Goal: Information Seeking & Learning: Check status

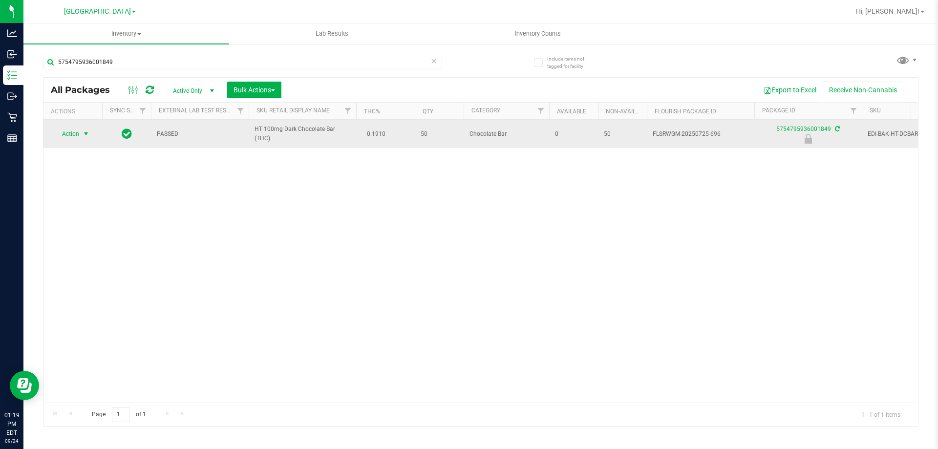
type input "5754795936001849"
click at [77, 134] on span "Action" at bounding box center [66, 134] width 26 height 14
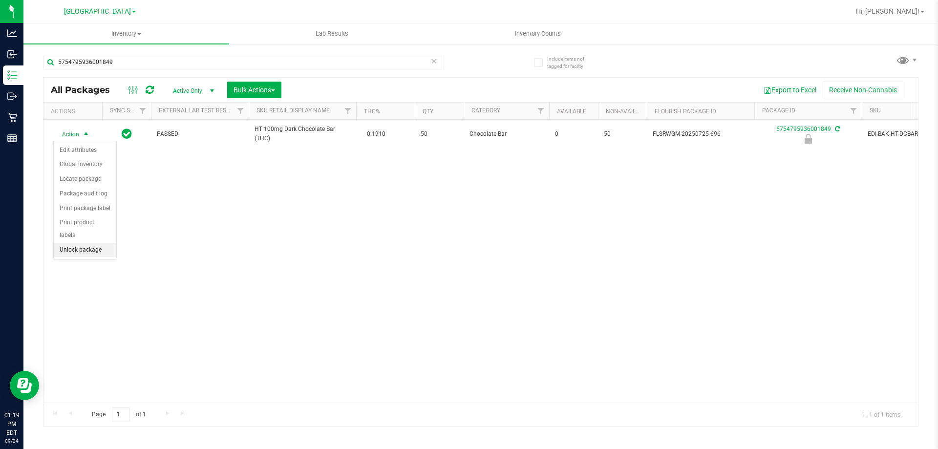
click at [82, 243] on li "Unlock package" at bounding box center [85, 250] width 63 height 15
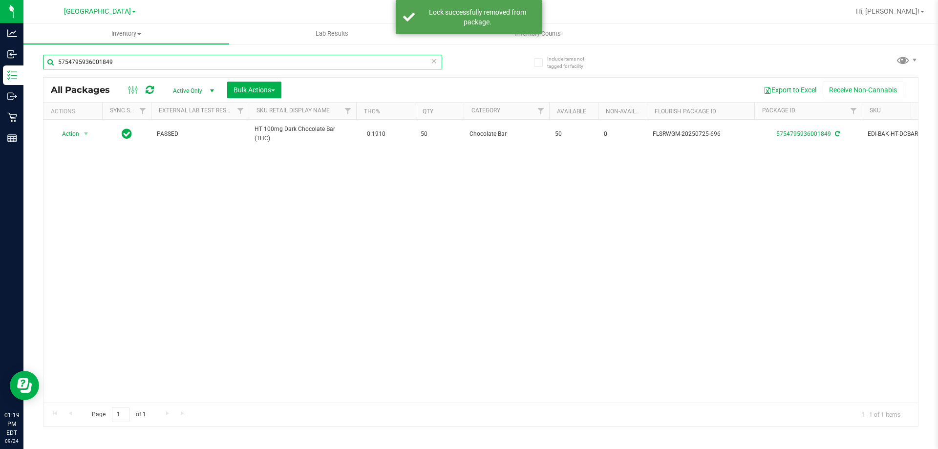
click at [129, 62] on input "5754795936001849" at bounding box center [242, 62] width 399 height 15
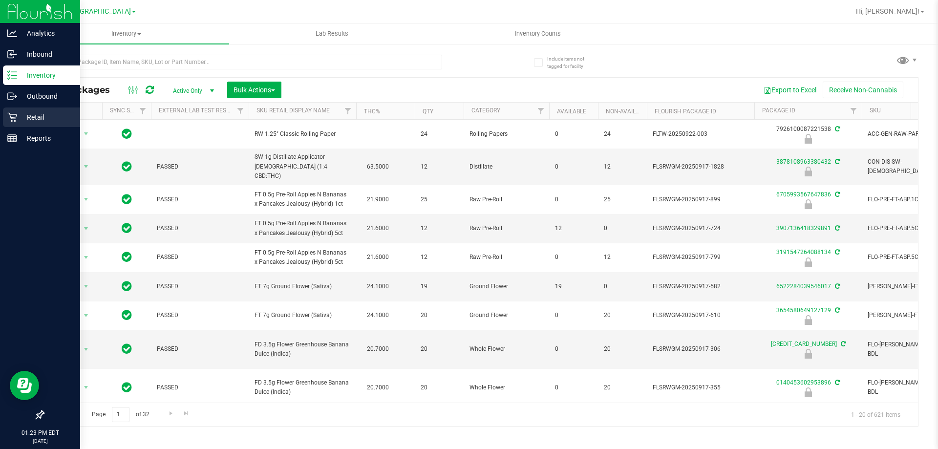
click at [46, 113] on p "Retail" at bounding box center [46, 117] width 59 height 12
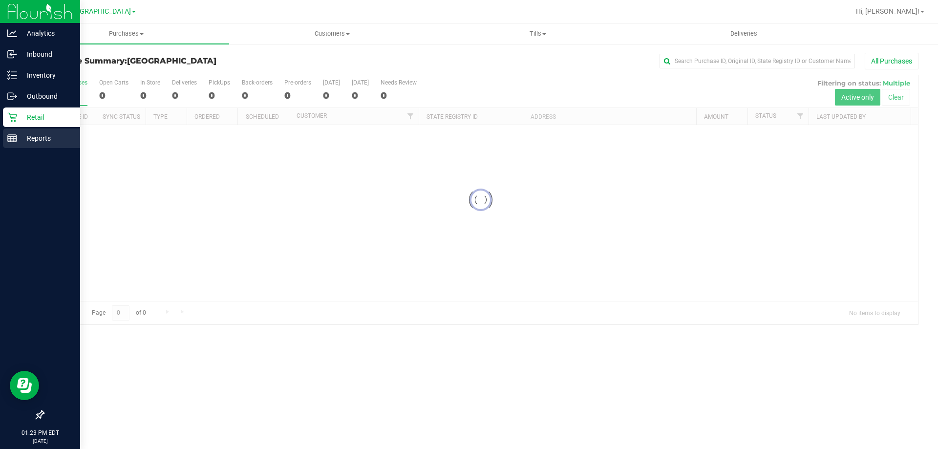
click at [19, 138] on p "Reports" at bounding box center [46, 138] width 59 height 12
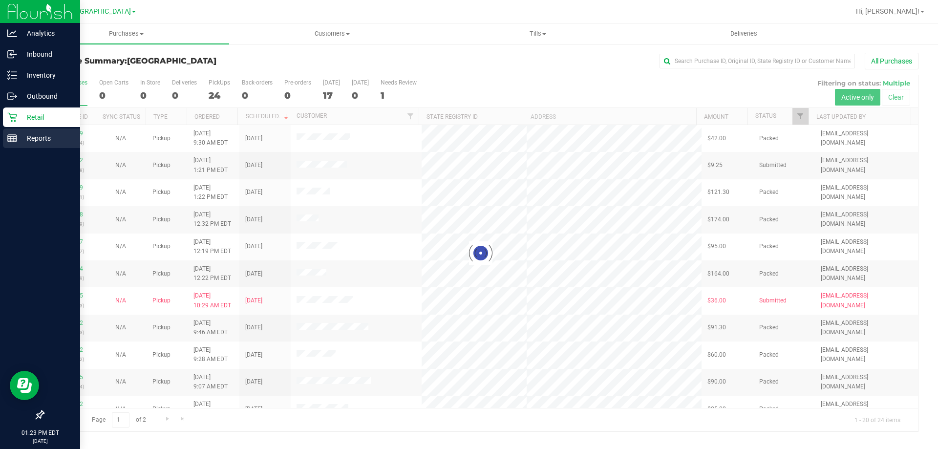
click at [18, 140] on p "Reports" at bounding box center [46, 138] width 59 height 12
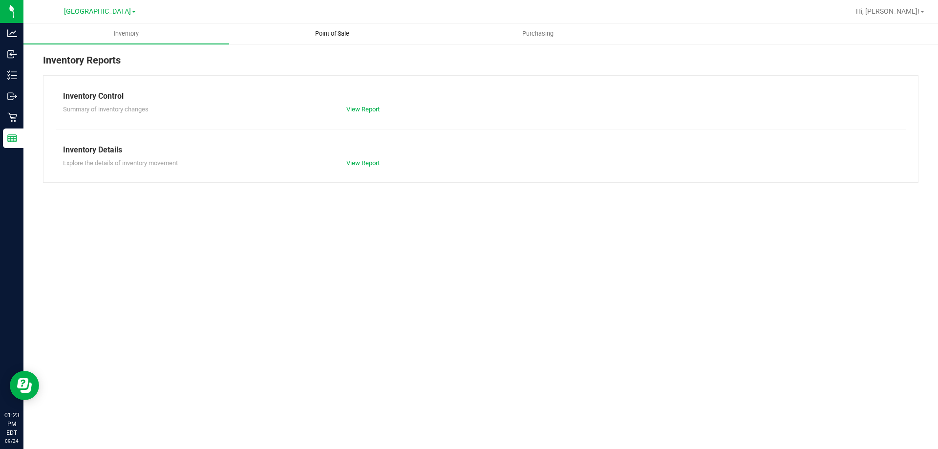
click at [320, 29] on uib-tab-heading "Point of Sale" at bounding box center [332, 34] width 205 height 20
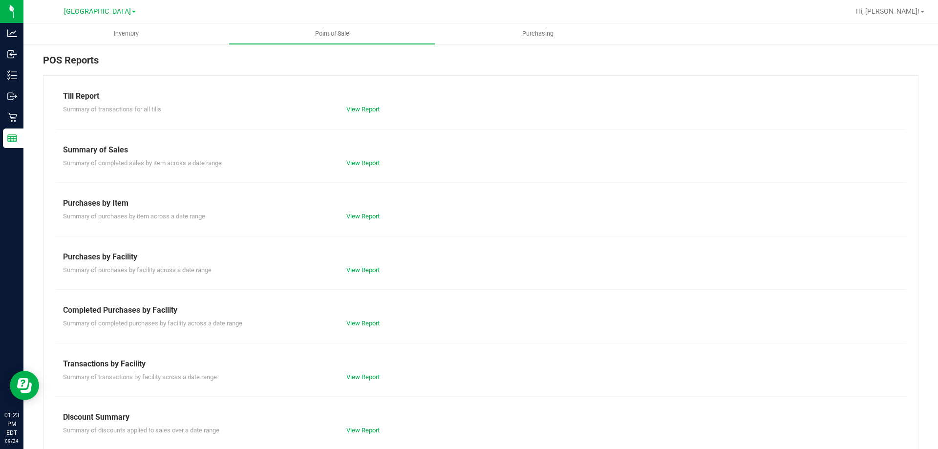
click at [361, 97] on div "Till Report" at bounding box center [481, 96] width 836 height 12
click at [367, 108] on link "View Report" at bounding box center [363, 109] width 33 height 7
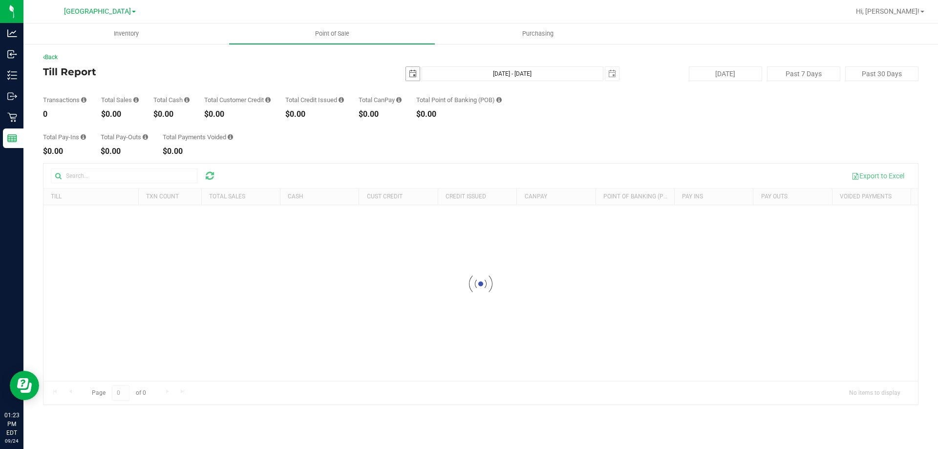
click at [414, 76] on span "select" at bounding box center [413, 74] width 8 height 8
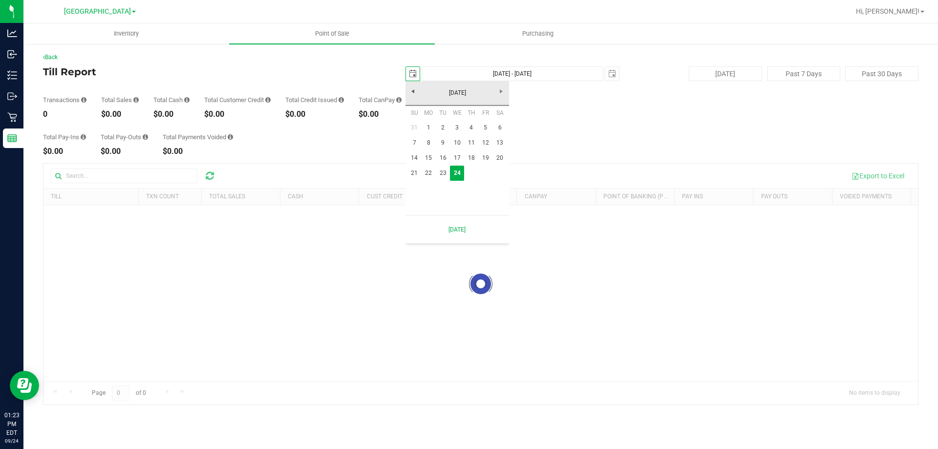
scroll to position [0, 24]
click at [429, 175] on link "22" at bounding box center [429, 173] width 14 height 15
type input "[DATE]"
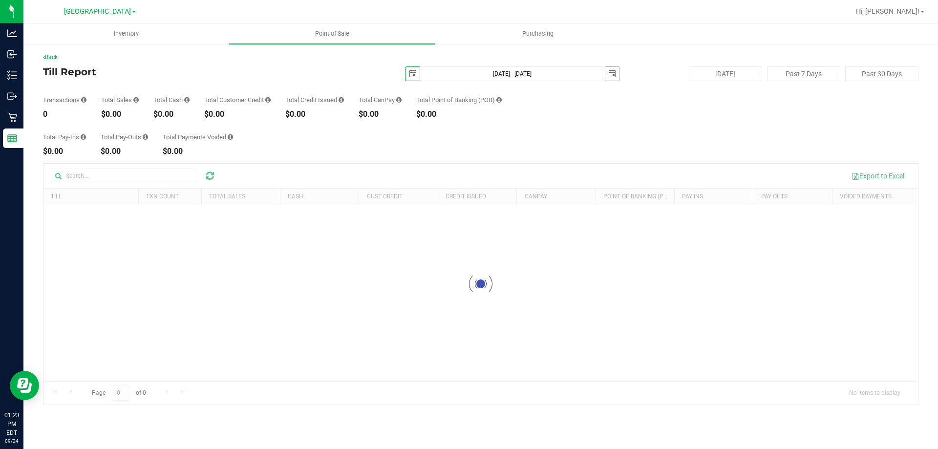
click at [614, 70] on span "select" at bounding box center [613, 74] width 8 height 8
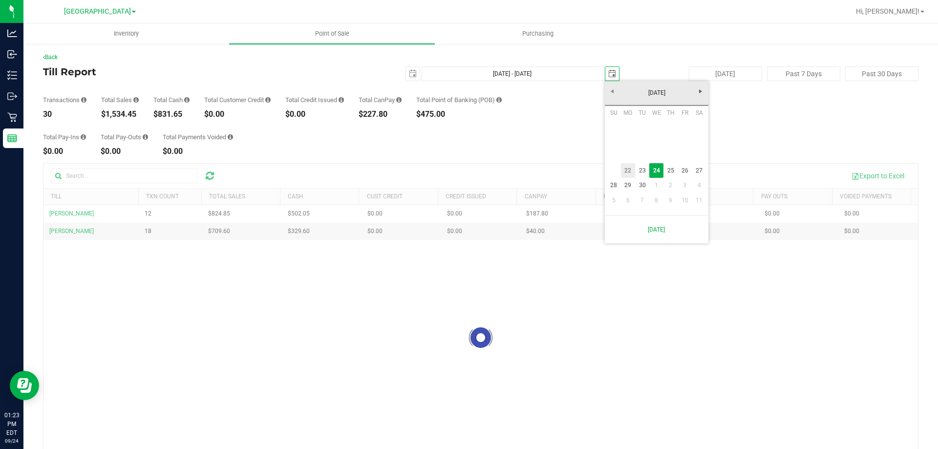
click at [630, 170] on link "22" at bounding box center [628, 170] width 14 height 15
type input "[DATE] - [DATE]"
type input "[DATE]"
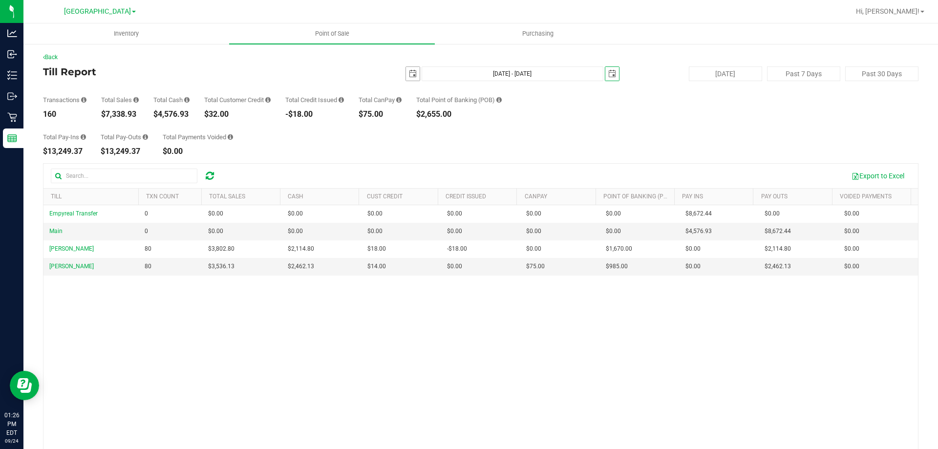
click at [412, 74] on span "select" at bounding box center [413, 74] width 8 height 8
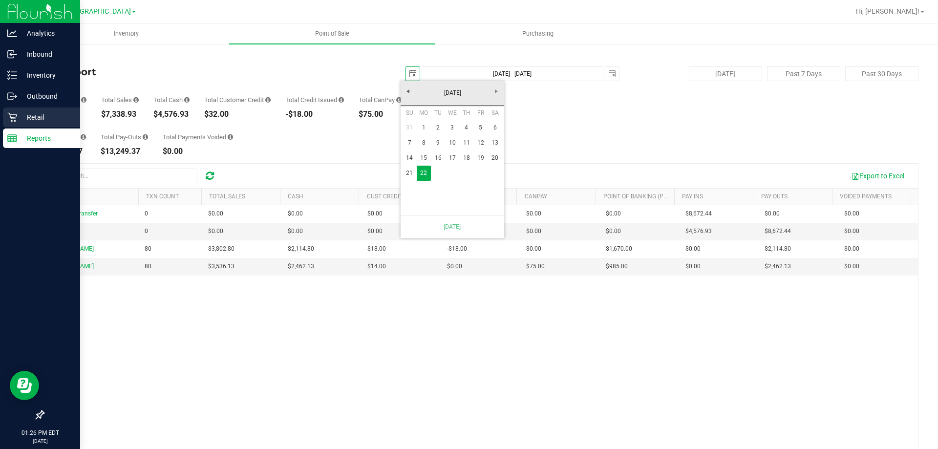
click at [42, 120] on p "Retail" at bounding box center [46, 117] width 59 height 12
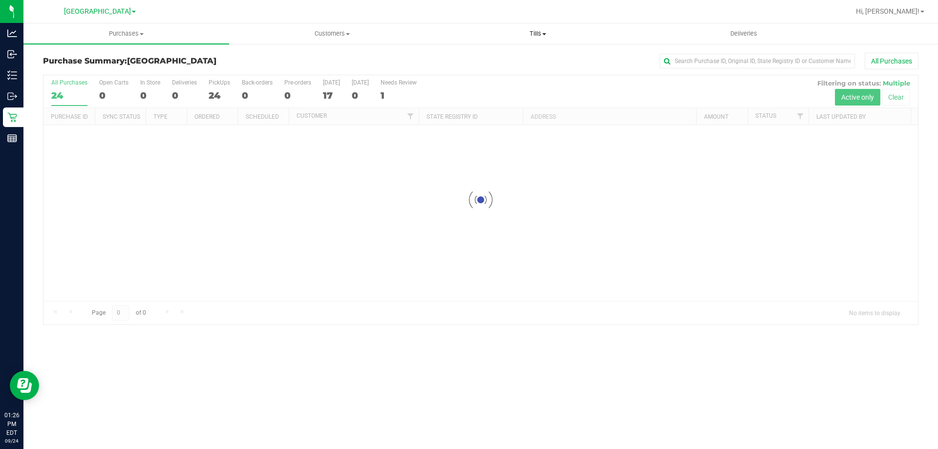
click at [535, 33] on span "Tills" at bounding box center [538, 33] width 205 height 9
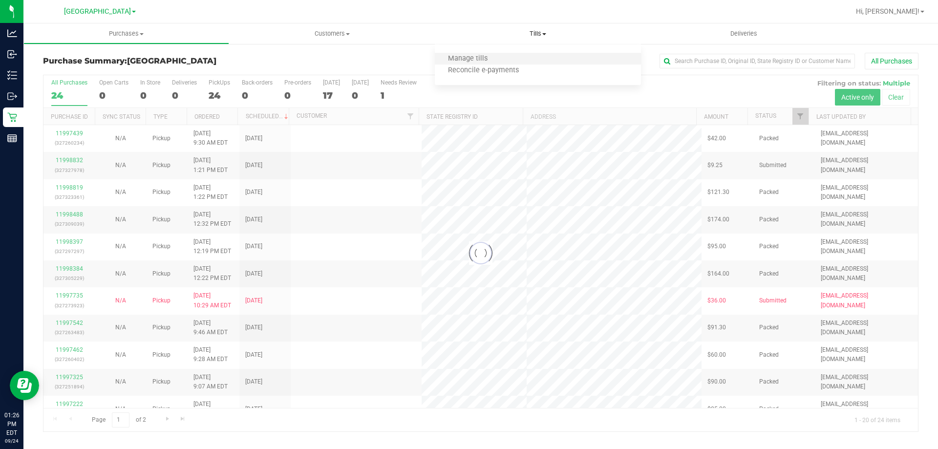
click at [520, 59] on li "Manage tills" at bounding box center [538, 59] width 206 height 12
